Goal: Transaction & Acquisition: Purchase product/service

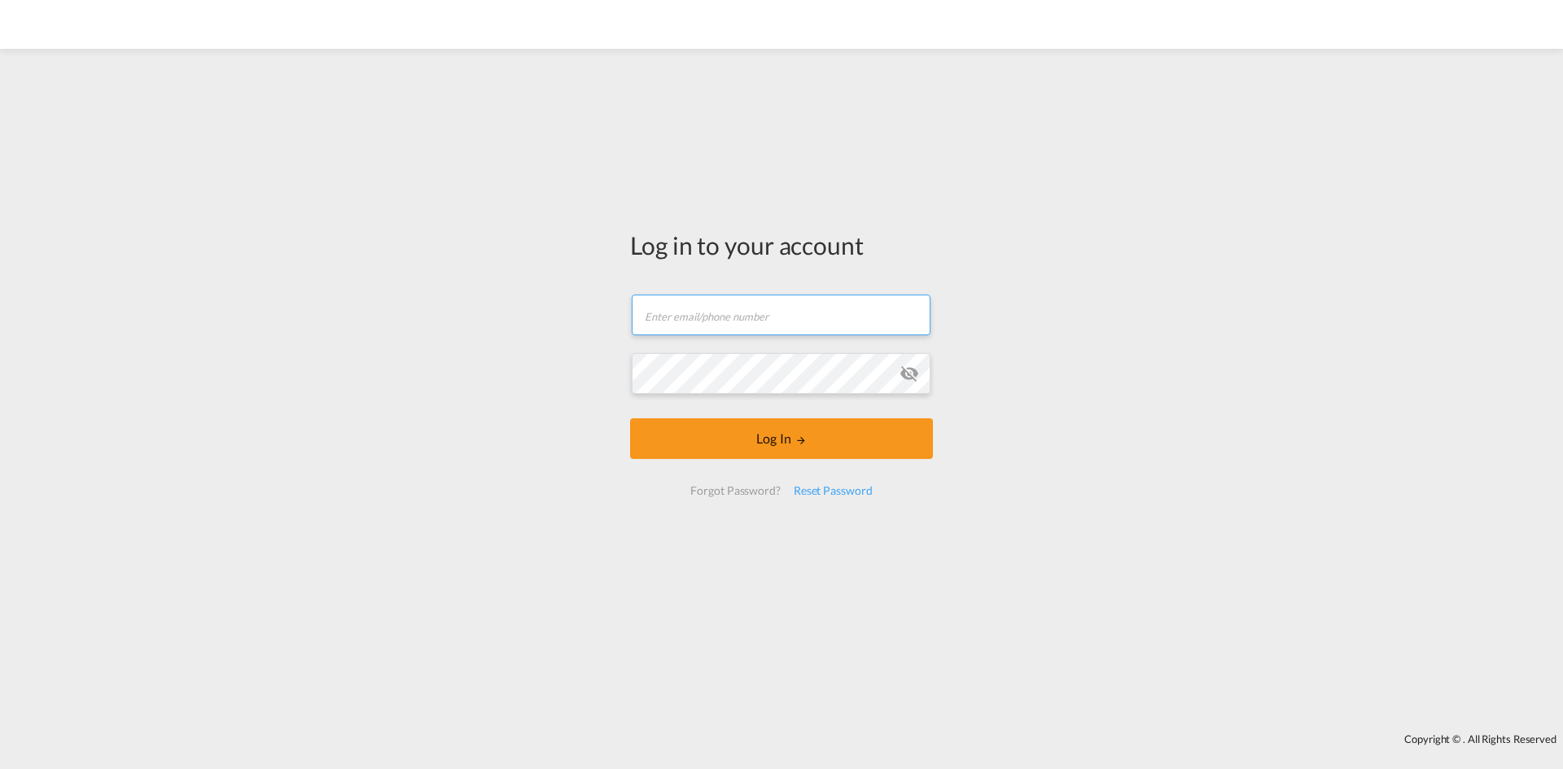
drag, startPoint x: 678, startPoint y: 296, endPoint x: 682, endPoint y: 308, distance: 12.1
click at [678, 296] on input "text" at bounding box center [781, 315] width 299 height 41
click at [682, 309] on input "text" at bounding box center [781, 315] width 299 height 41
type input "[PERSON_NAME][EMAIL_ADDRESS][PERSON_NAME][DOMAIN_NAME]"
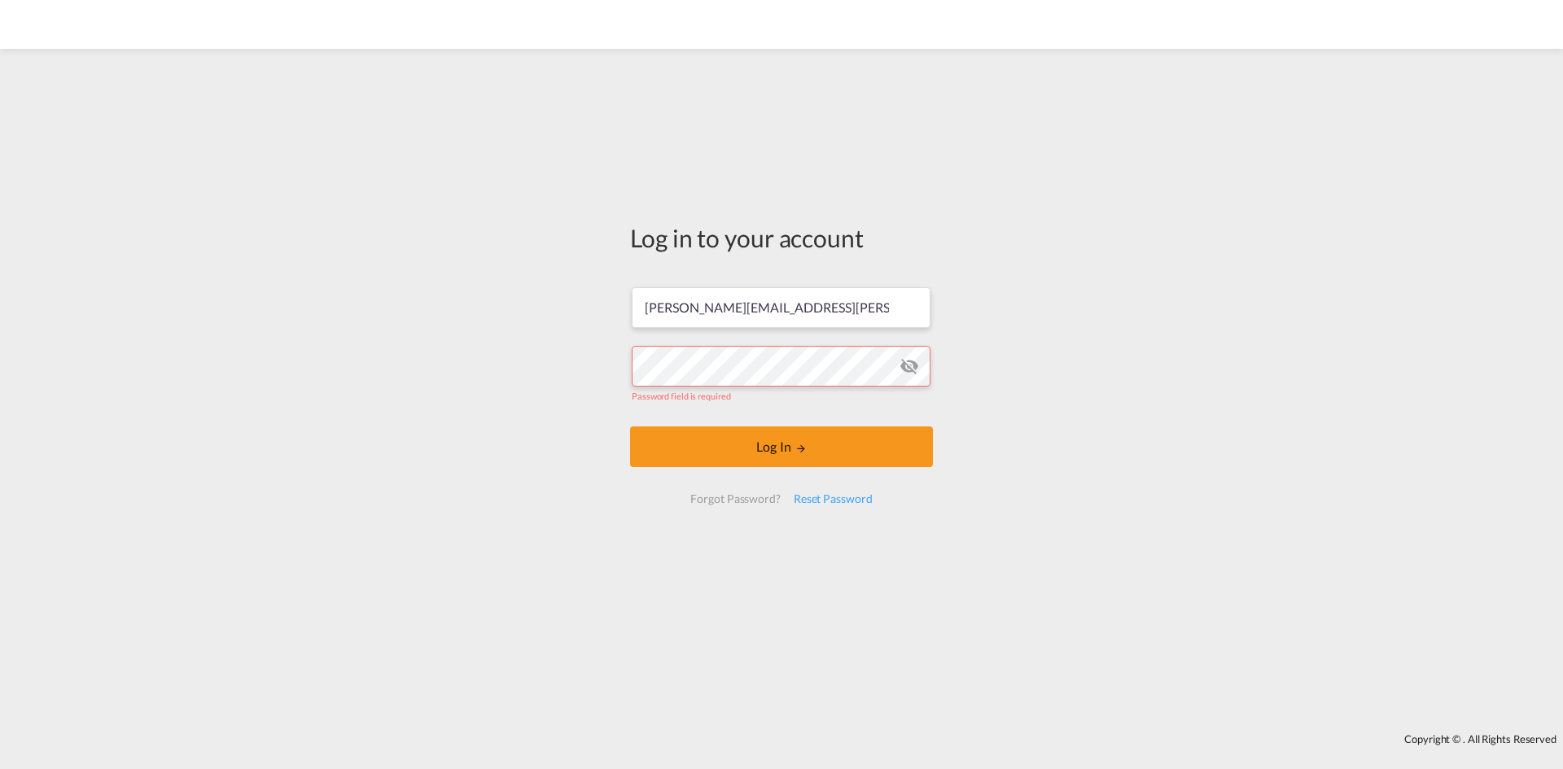
click at [630, 364] on form "jason.pandeloglou@dpworld.com Password field is required Log In Forgot Password…" at bounding box center [781, 395] width 303 height 249
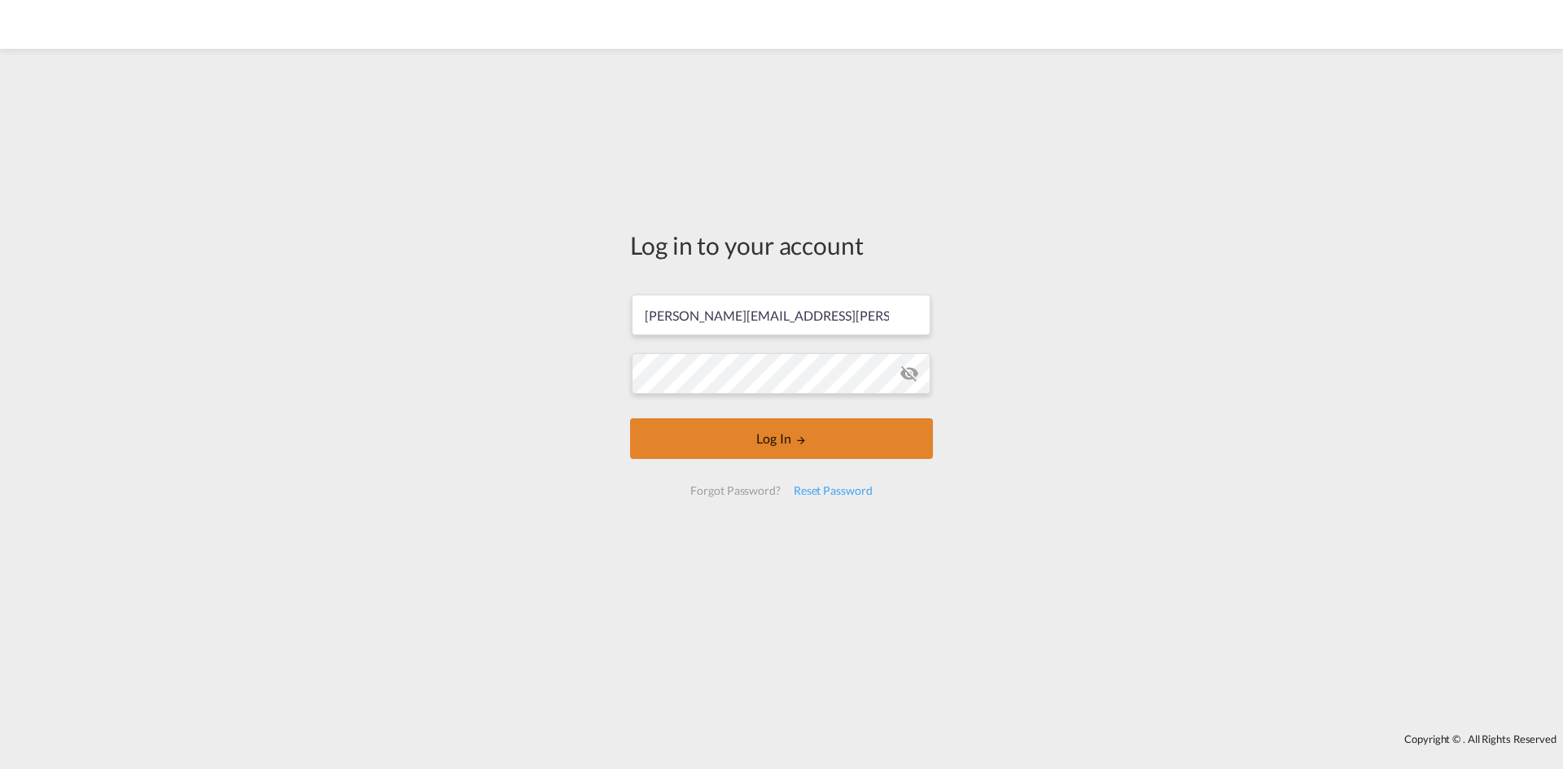
click at [809, 427] on button "Log In" at bounding box center [781, 439] width 303 height 41
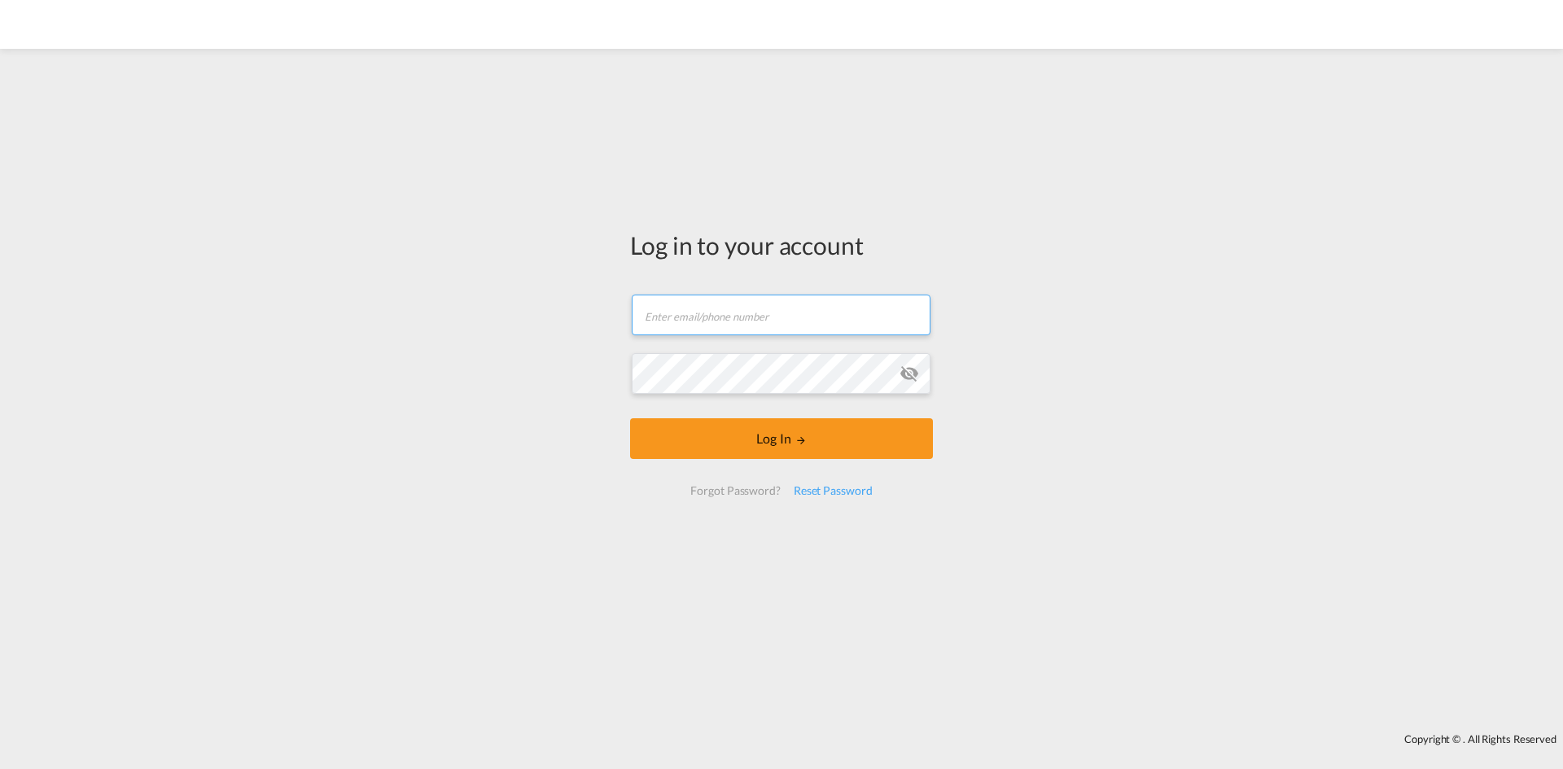
click at [743, 318] on input "text" at bounding box center [781, 315] width 299 height 41
type input "[PERSON_NAME][EMAIL_ADDRESS][PERSON_NAME][DOMAIN_NAME]"
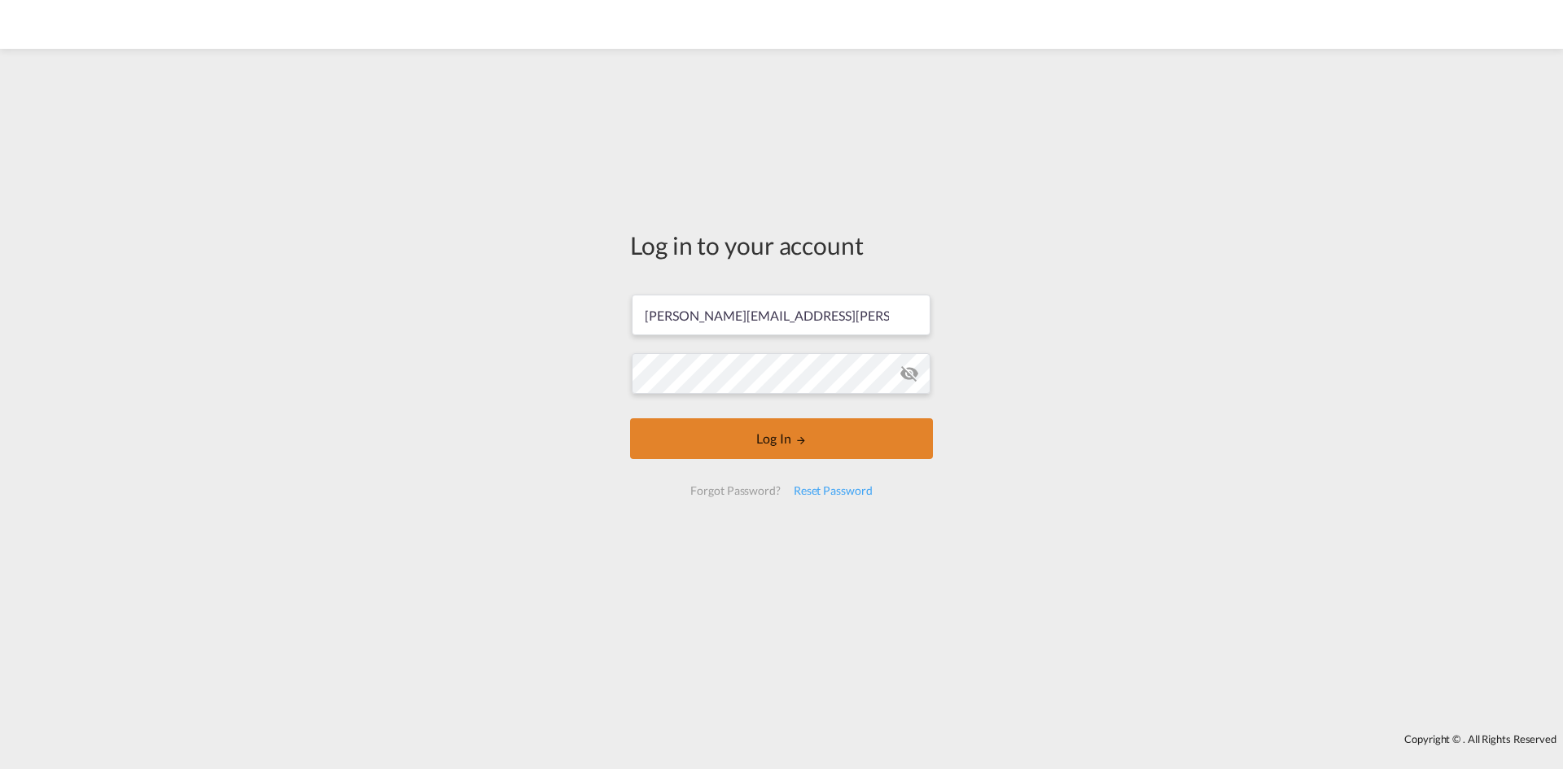
click at [704, 436] on button "Log In" at bounding box center [781, 439] width 303 height 41
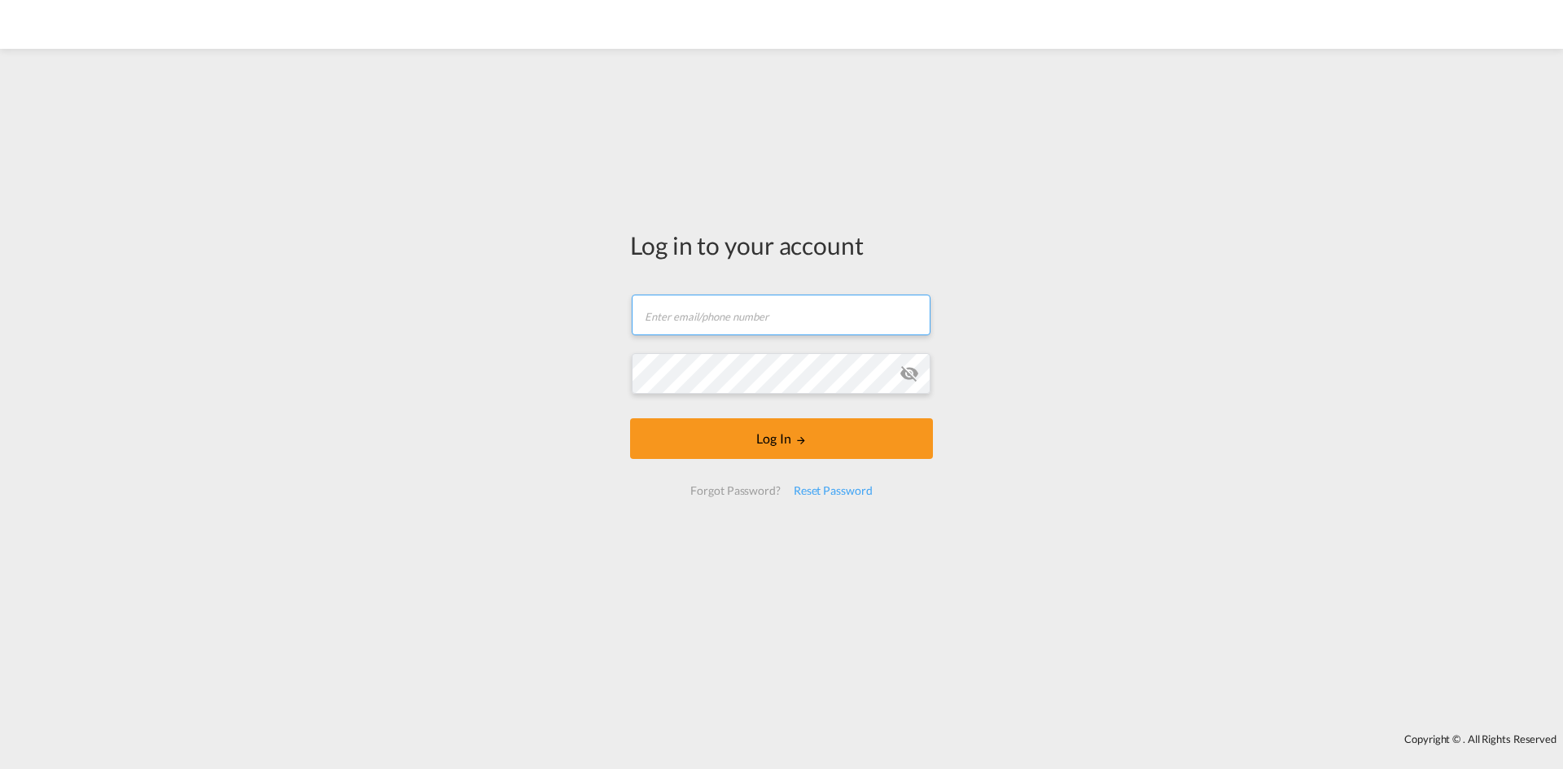
click at [844, 321] on input "text" at bounding box center [781, 315] width 299 height 41
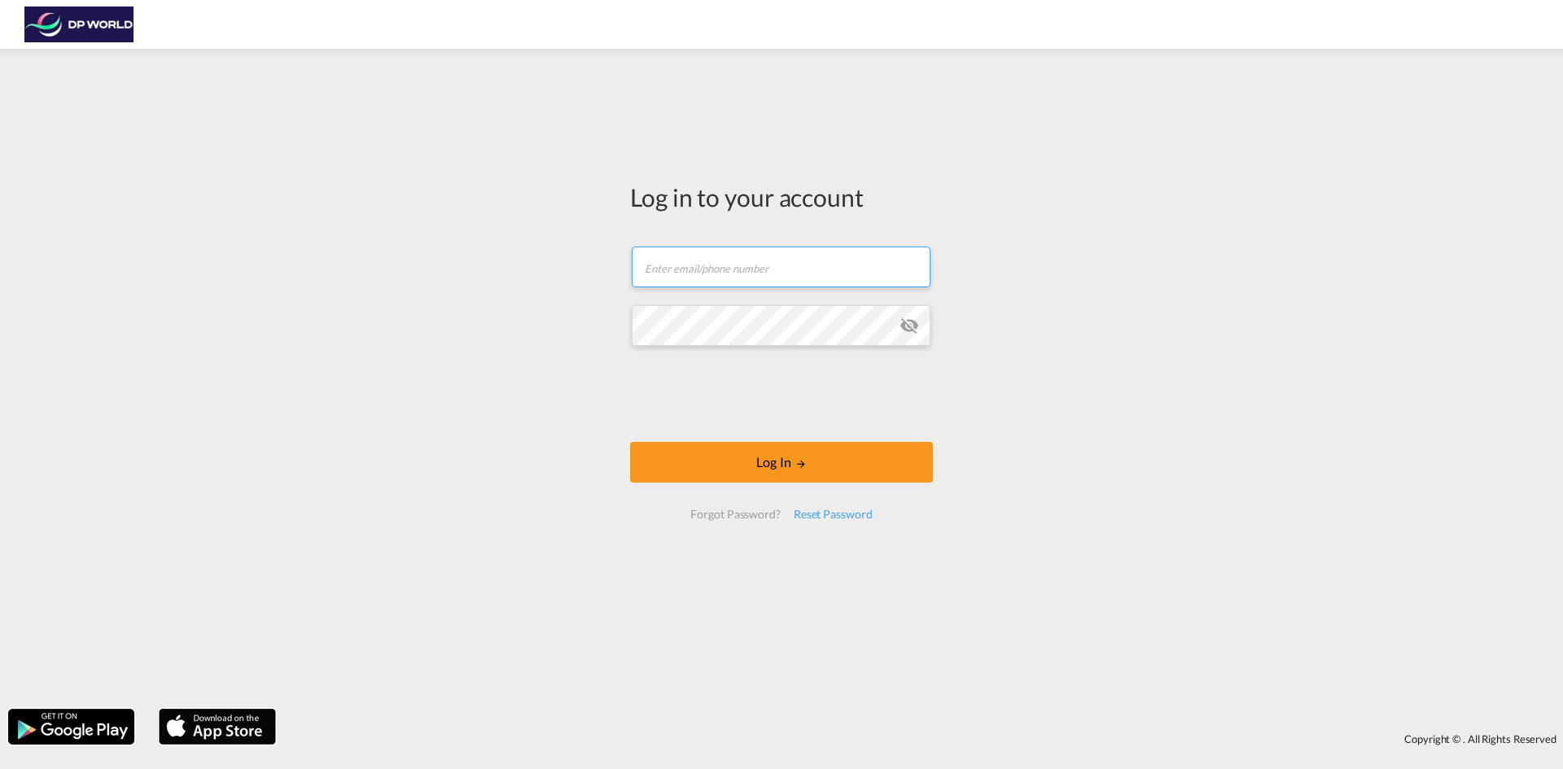
type input "[PERSON_NAME][EMAIL_ADDRESS][PERSON_NAME][DOMAIN_NAME]"
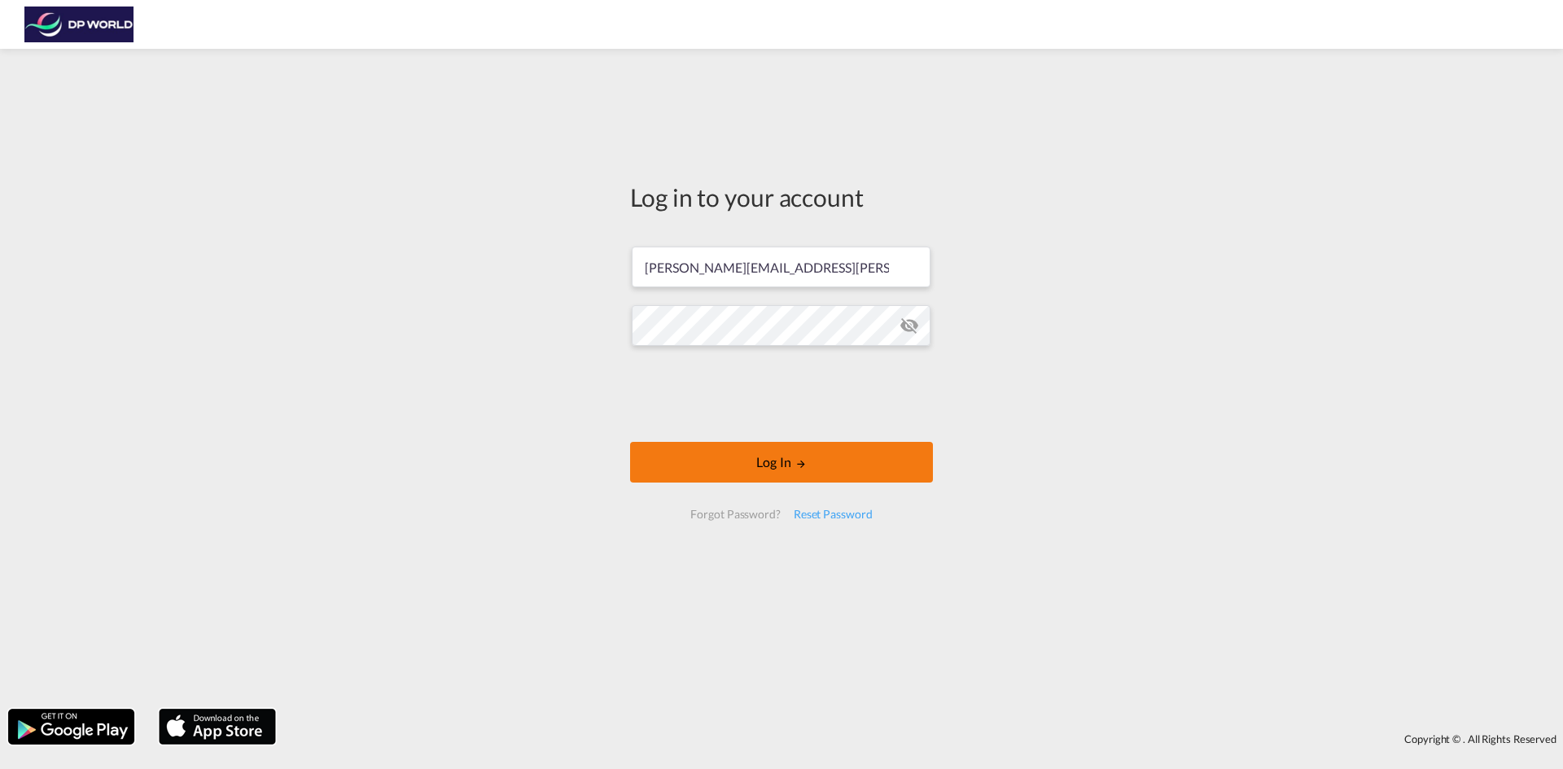
click at [736, 456] on button "Log In" at bounding box center [781, 462] width 303 height 41
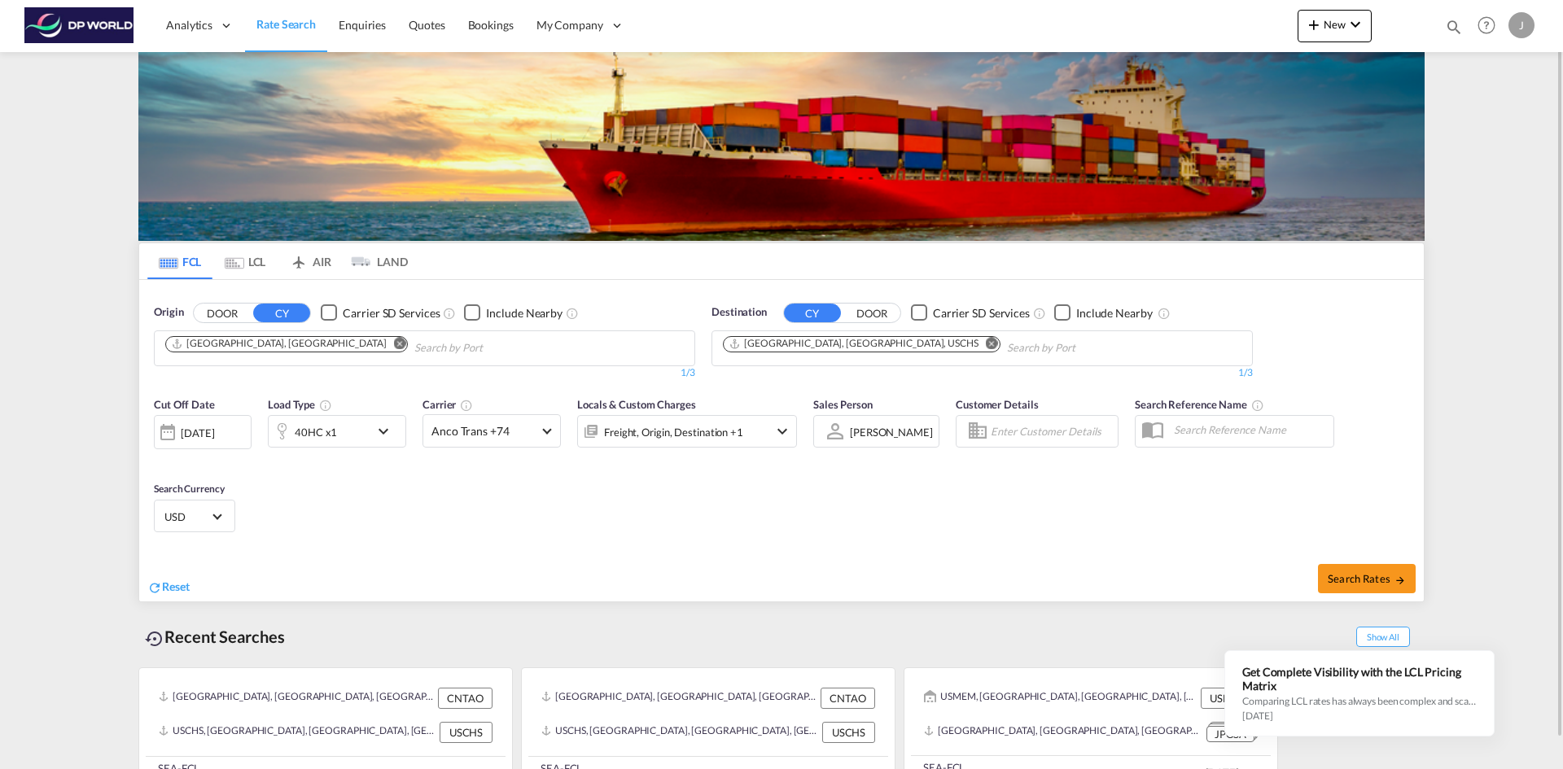
click at [394, 344] on md-icon "Remove" at bounding box center [400, 343] width 12 height 12
click at [221, 357] on body "Analytics Reports Dashboard Rate Search Enquiries Quotes Bookings" at bounding box center [781, 384] width 1563 height 769
click at [285, 346] on body "Analytics Reports Dashboard Rate Search Enquiries Quotes Bookings" at bounding box center [781, 384] width 1563 height 769
type input "shanghai"
click at [264, 343] on body "Analytics Reports Dashboard Rate Search Enquiries Quotes Bookings" at bounding box center [781, 384] width 1563 height 769
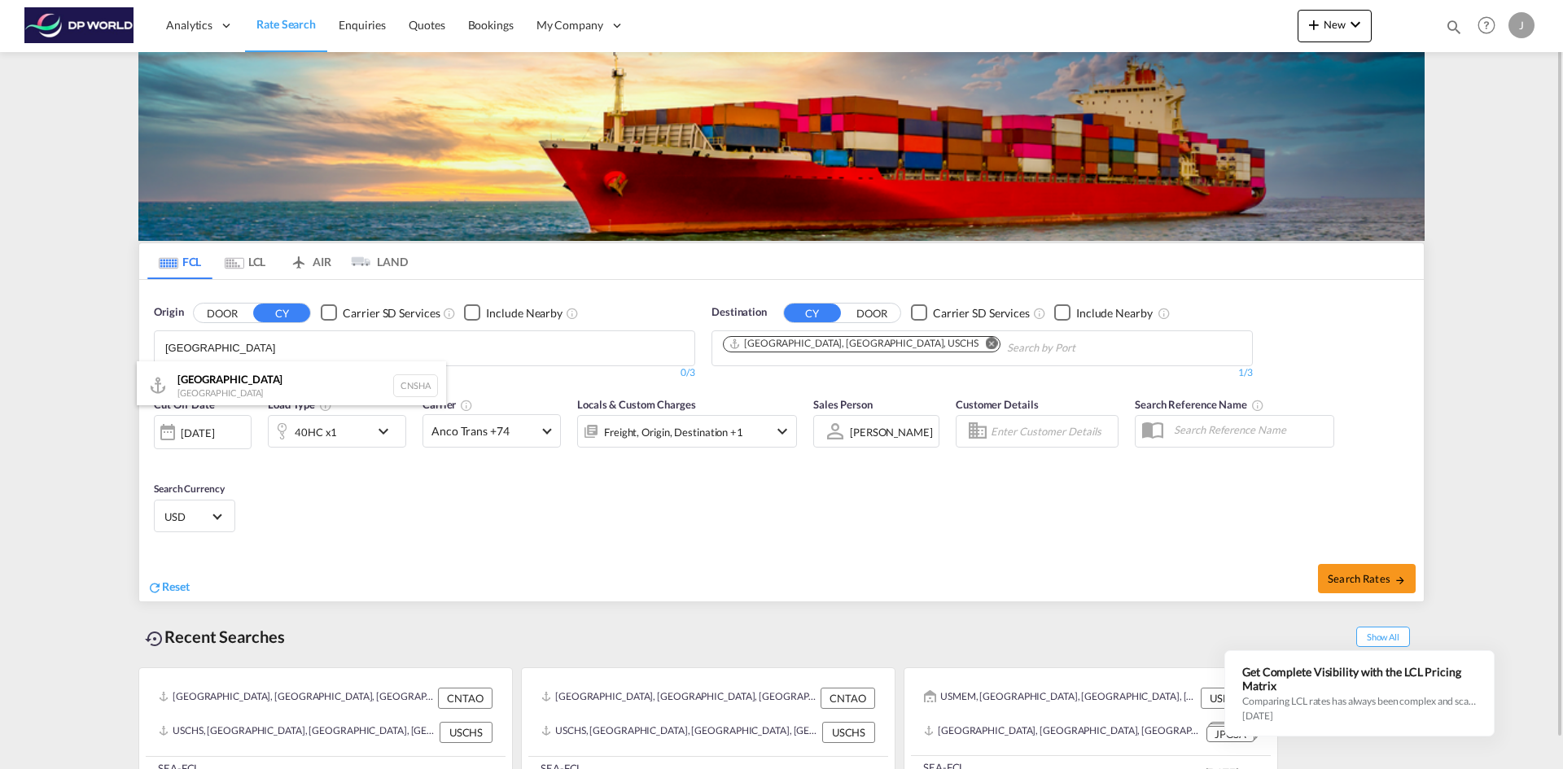
click at [248, 374] on div "Shanghai China CNSHA" at bounding box center [291, 386] width 309 height 49
click at [986, 344] on md-icon "Remove" at bounding box center [992, 343] width 12 height 12
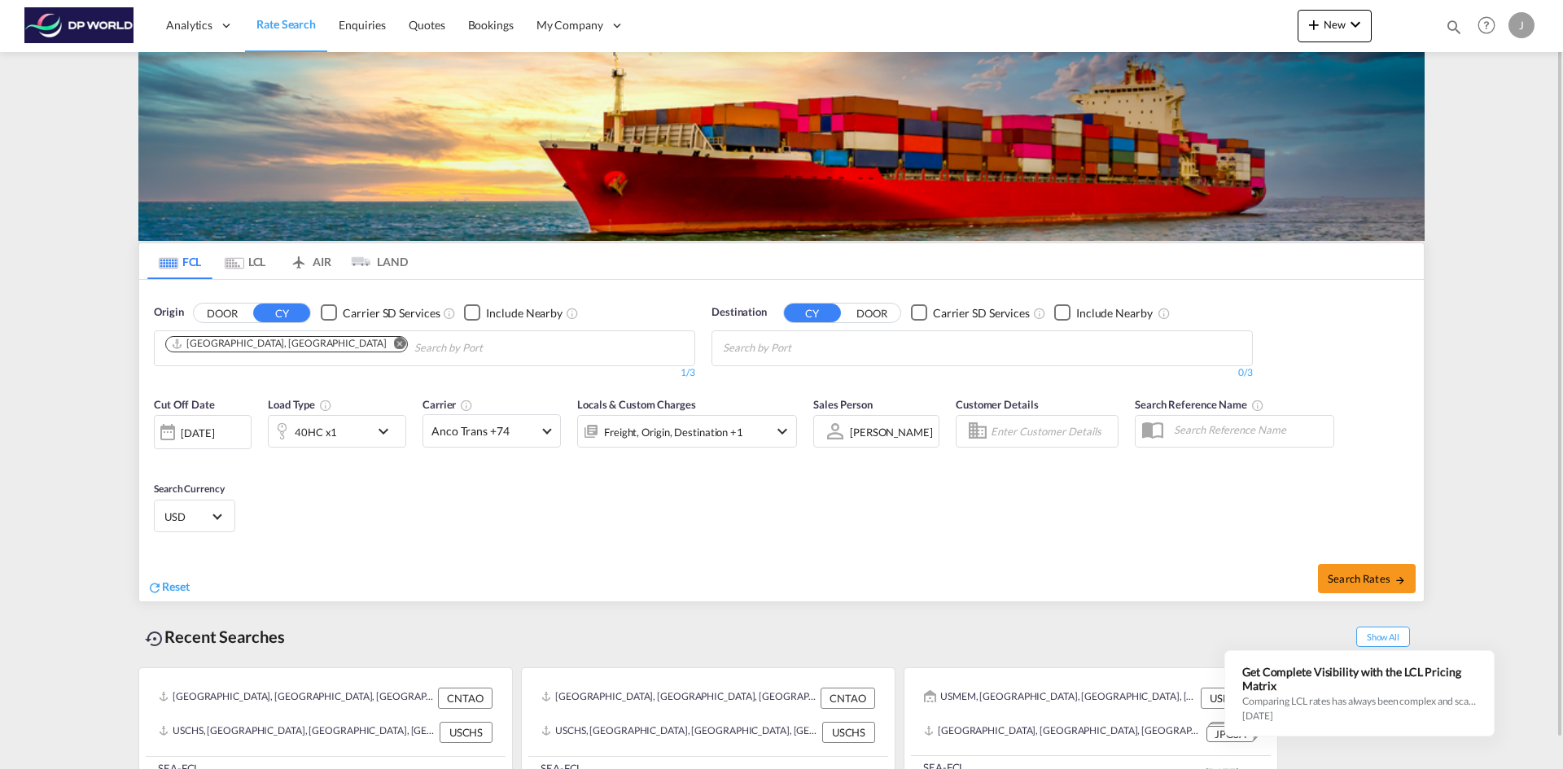
click at [791, 347] on body "Analytics Reports Dashboard Rate Search Enquiries Quotes Bookings" at bounding box center [781, 384] width 1563 height 769
type input "mobile"
click at [799, 397] on div "Mobile , AL United States USMOB" at bounding box center [849, 386] width 309 height 49
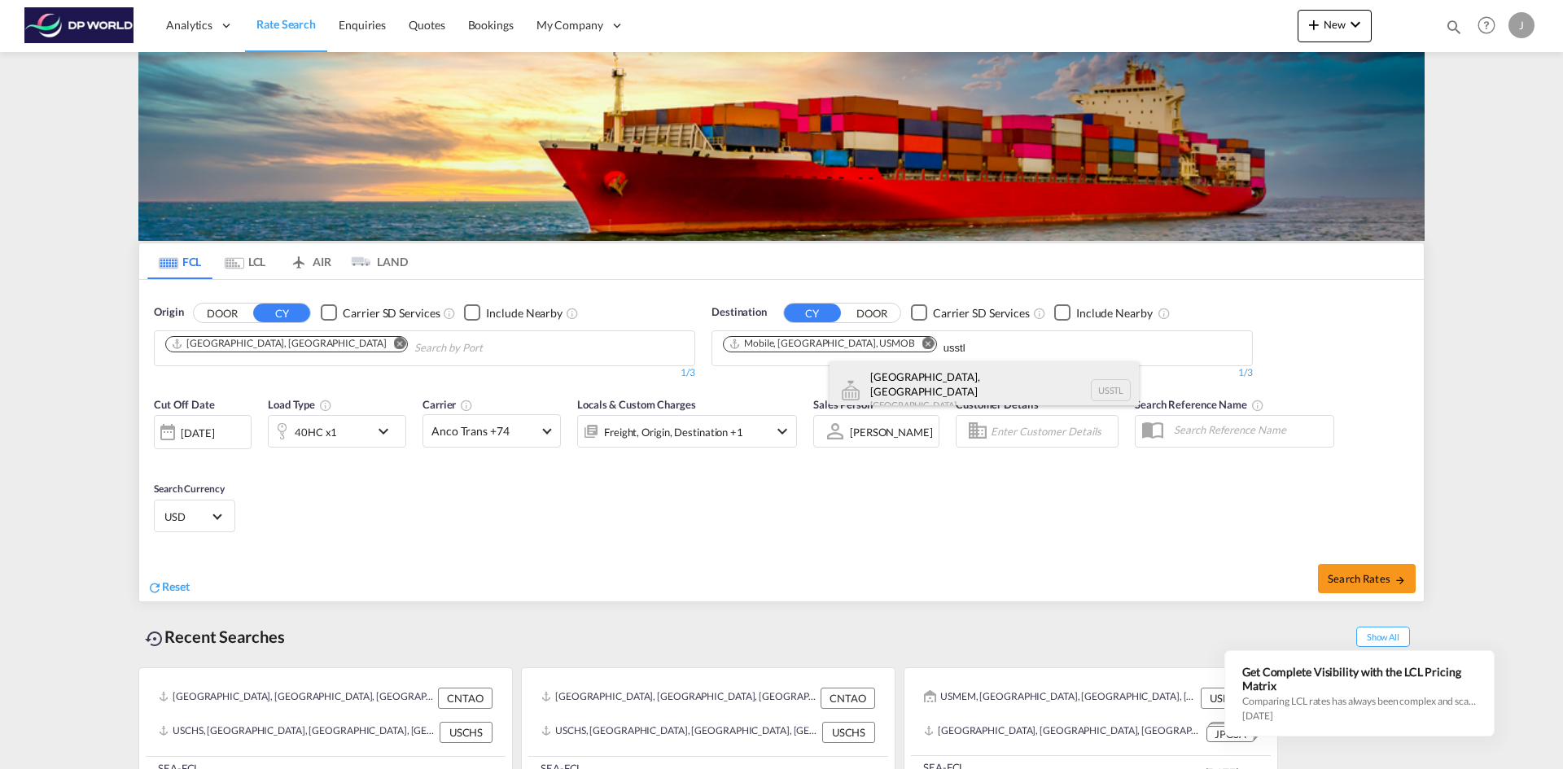
type input "usstl"
click at [894, 377] on div "Saint Louis, MO United States USSTL" at bounding box center [984, 391] width 309 height 59
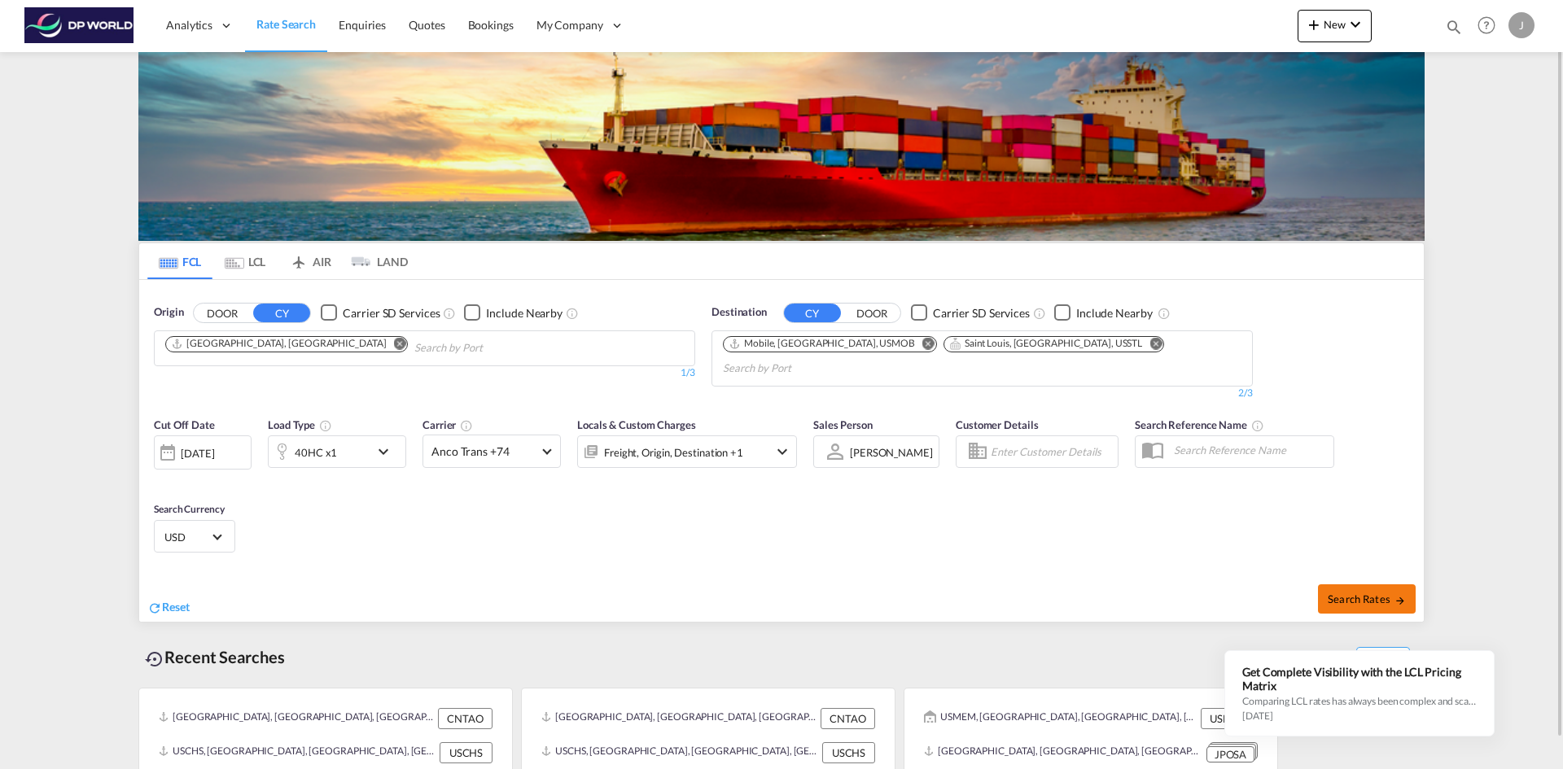
click at [1367, 593] on span "Search Rates" at bounding box center [1367, 599] width 78 height 13
type input "CNSHA to USMOB,USSTL / 10 Sep 2025"
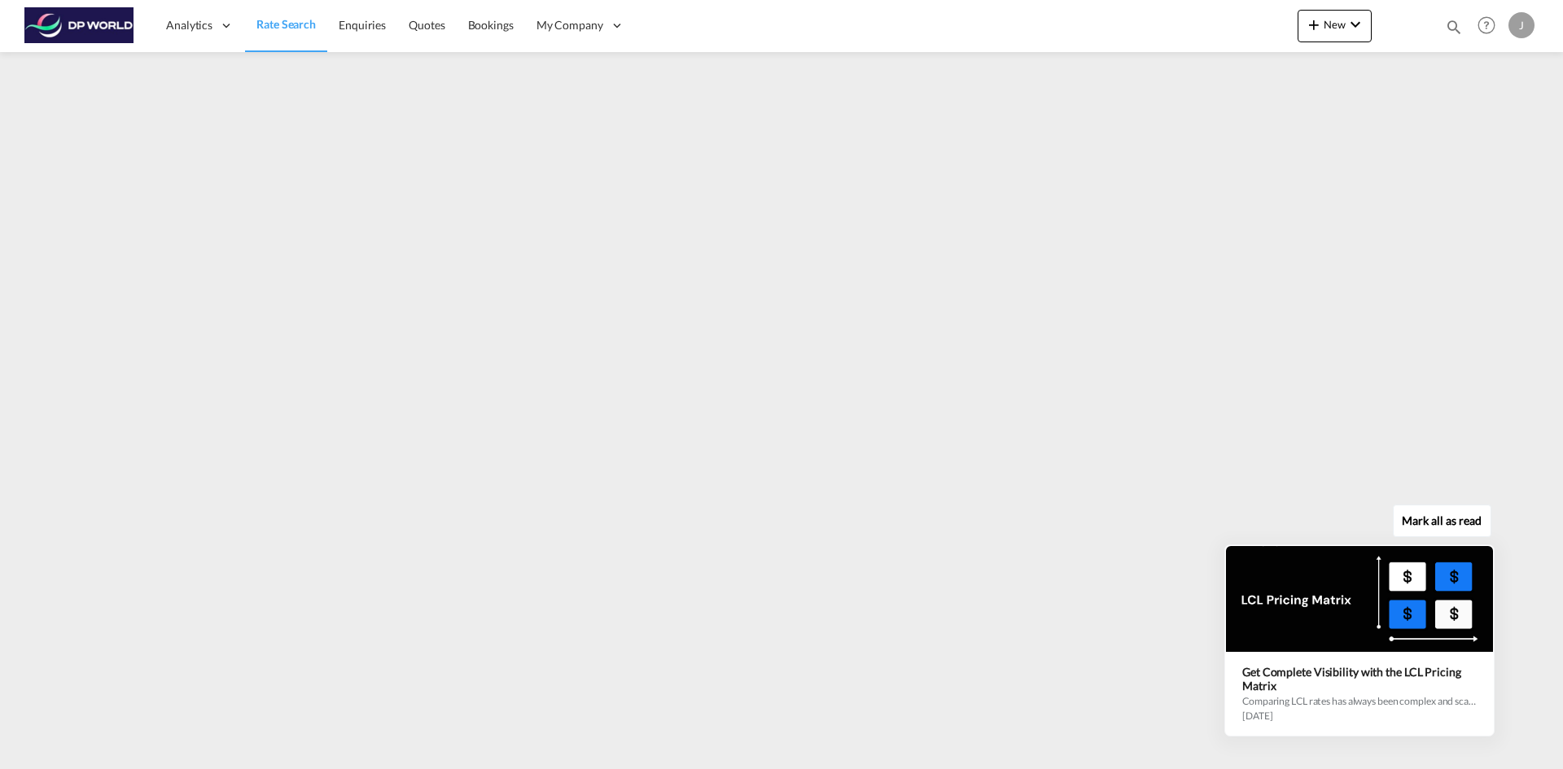
click at [1476, 525] on button "Mark all as read" at bounding box center [1442, 521] width 99 height 33
